Goal: Task Accomplishment & Management: Manage account settings

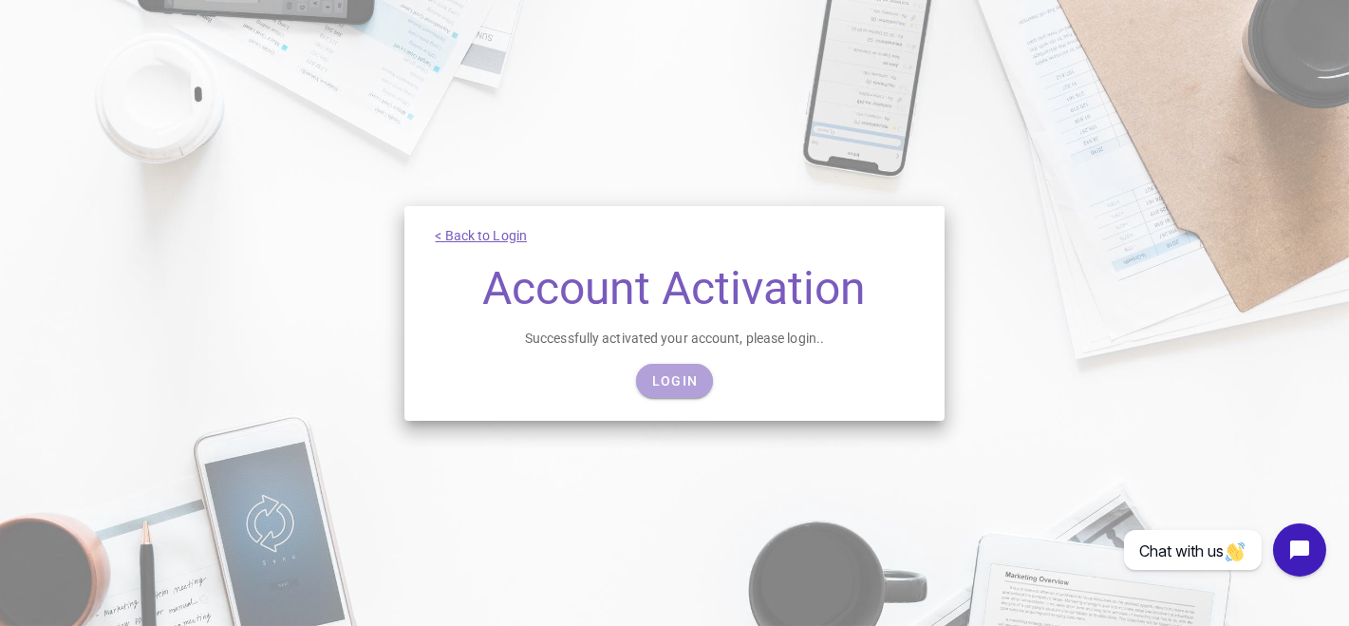
click at [681, 380] on span "Login" at bounding box center [674, 380] width 47 height 15
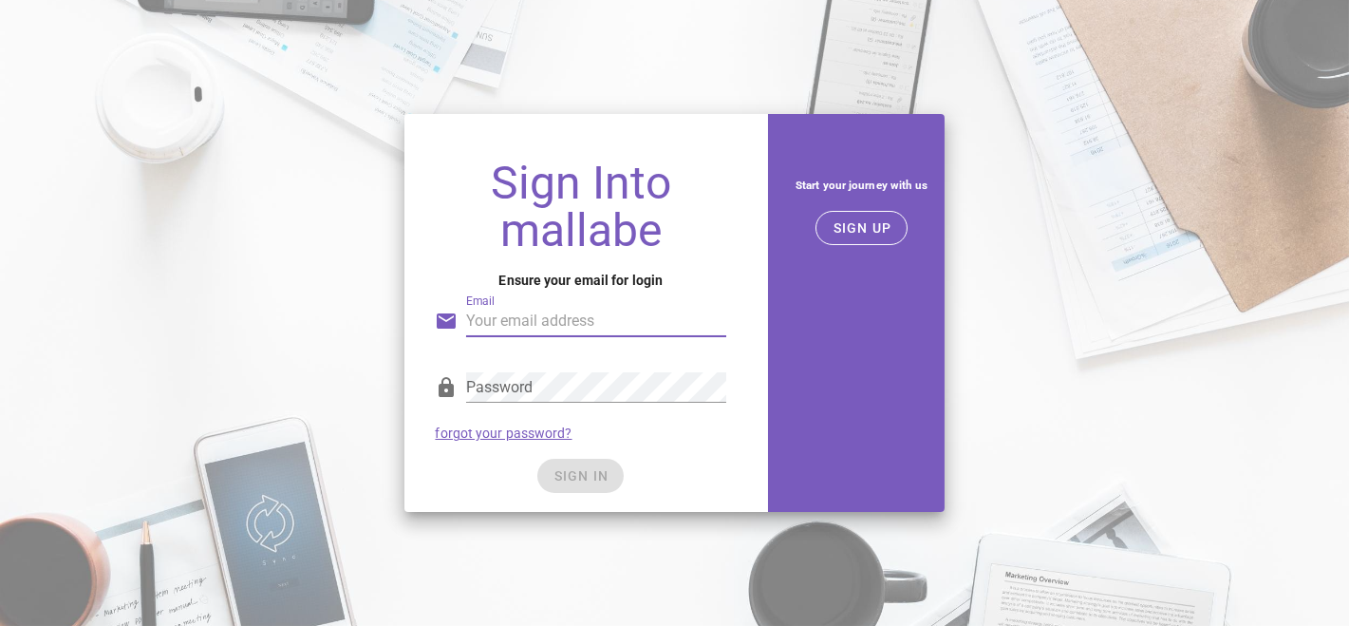
click at [566, 324] on input "Email" at bounding box center [596, 321] width 260 height 30
type input "tania@procom.co.il"
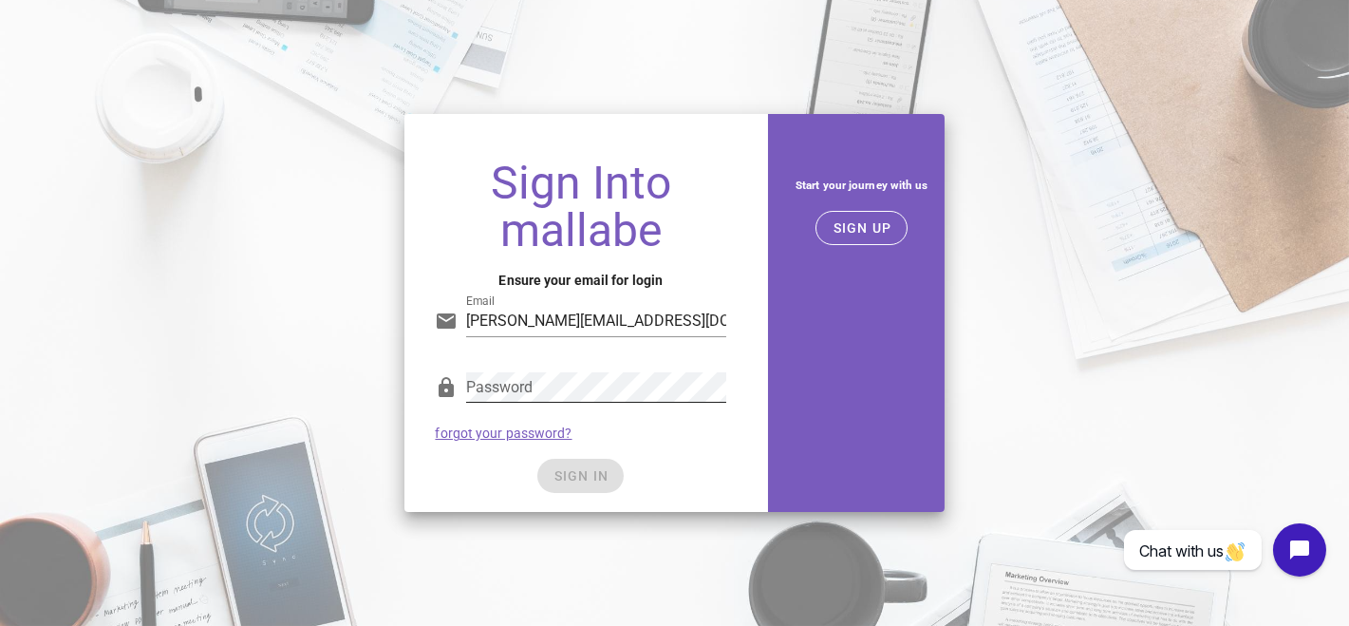
click at [517, 367] on div "Password" at bounding box center [580, 392] width 291 height 63
click at [515, 380] on div "Password" at bounding box center [596, 387] width 260 height 30
